Goal: Task Accomplishment & Management: Manage account settings

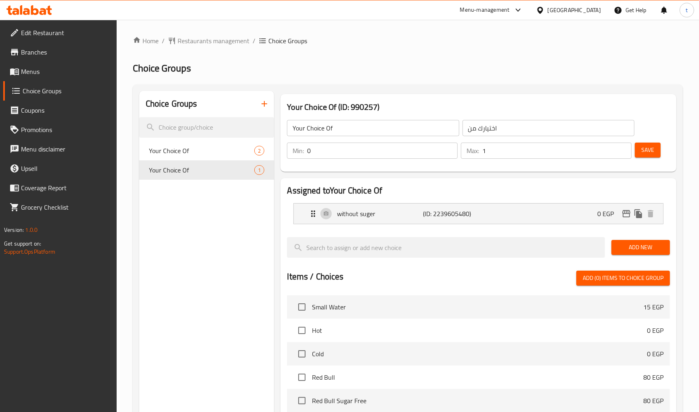
click at [232, 31] on div "Home / Restaurants management / Choice Groups Choice Groups Choice Groups Your …" at bounding box center [408, 324] width 583 height 608
click at [229, 42] on span "Restaurants management" at bounding box center [214, 41] width 72 height 10
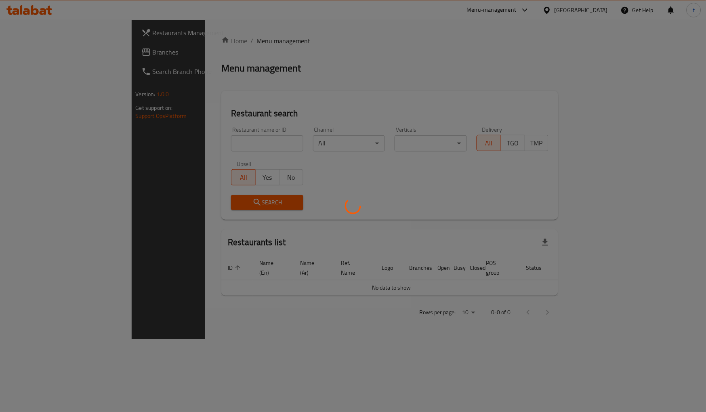
click at [42, 55] on div at bounding box center [353, 206] width 706 height 412
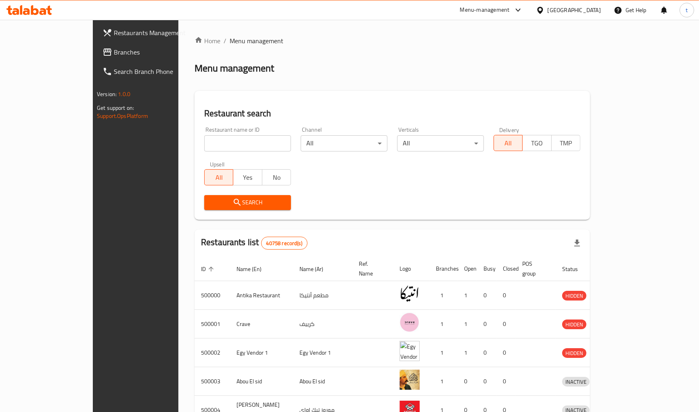
click at [114, 55] on span "Branches" at bounding box center [158, 52] width 89 height 10
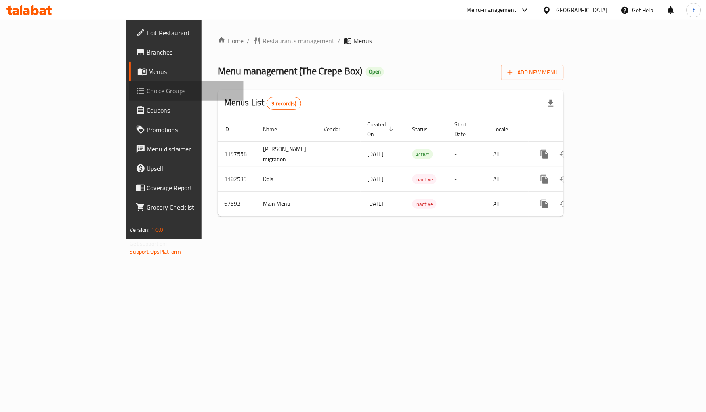
click at [129, 99] on link "Choice Groups" at bounding box center [186, 90] width 115 height 19
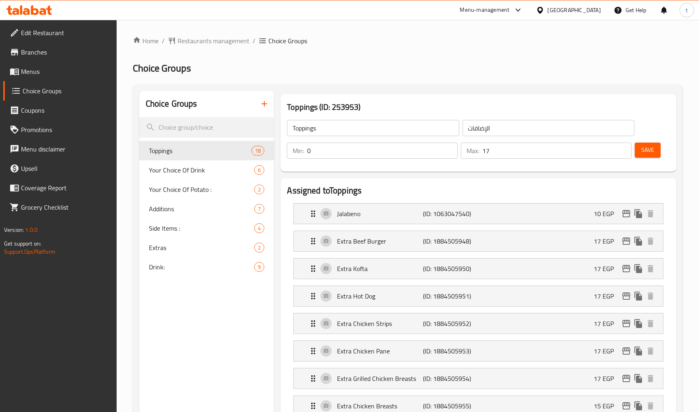
click at [373, 73] on h2 "Choice Groups" at bounding box center [408, 68] width 550 height 13
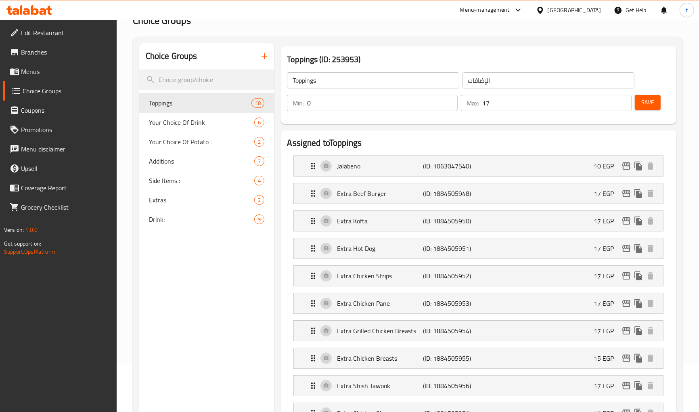
scroll to position [11, 0]
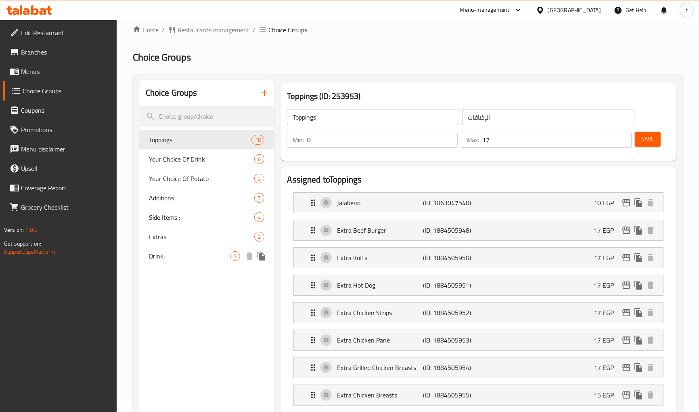
click at [168, 249] on div "Drink: 9" at bounding box center [206, 255] width 135 height 19
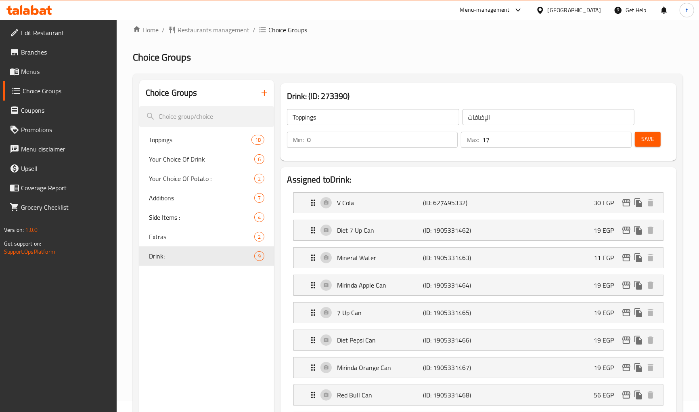
type input "Drink:"
type input "المشروب:"
type input "8"
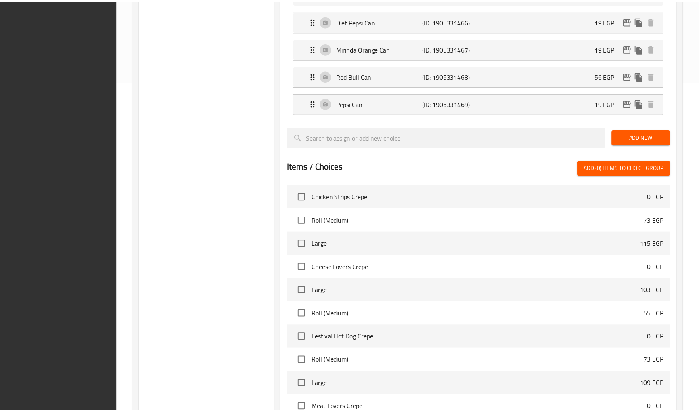
scroll to position [436, 0]
